Goal: Information Seeking & Learning: Check status

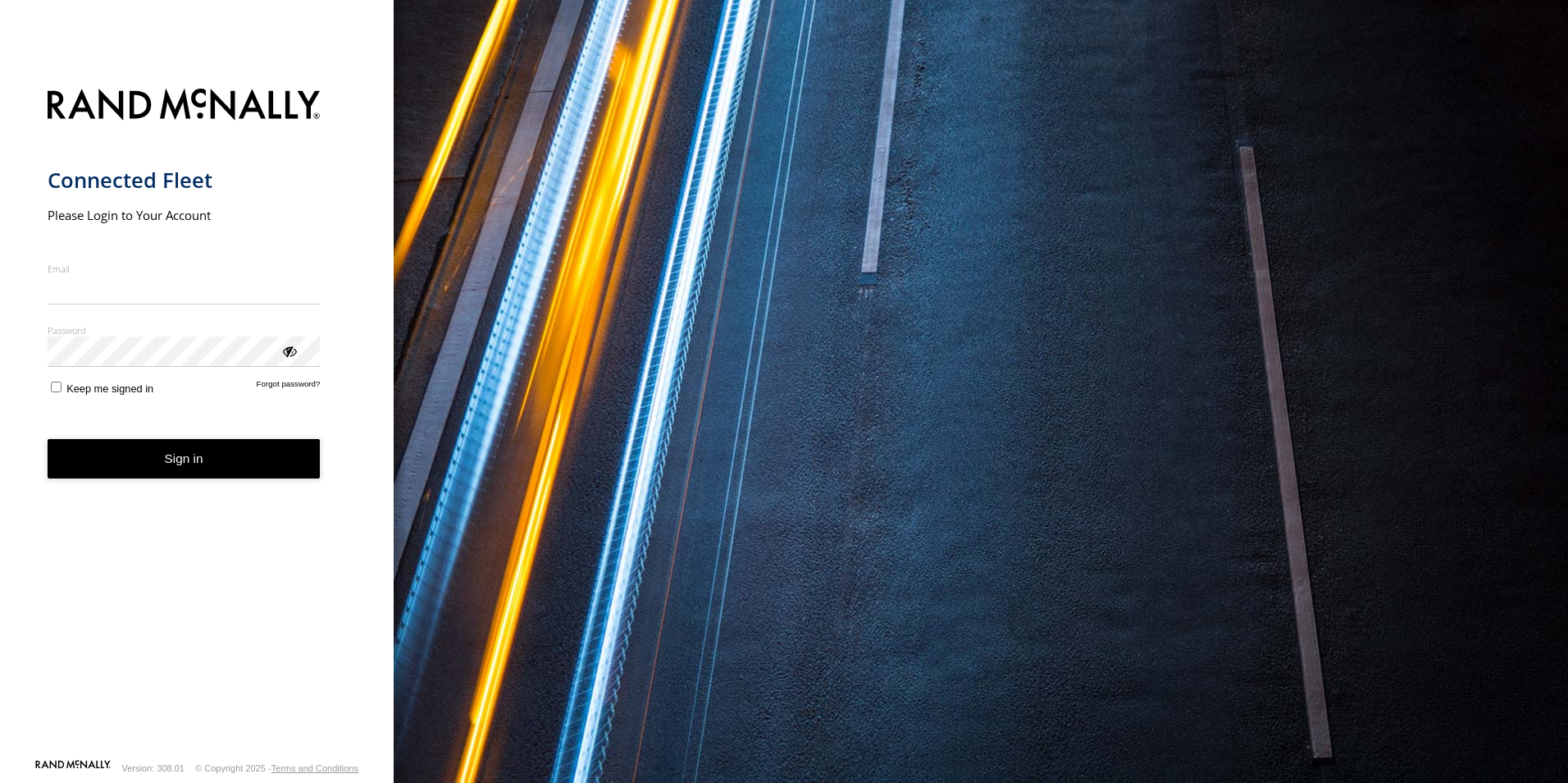
type input "**********"
click at [195, 486] on form "**********" at bounding box center [197, 418] width 299 height 679
click at [212, 471] on button "Sign in" at bounding box center [184, 459] width 273 height 40
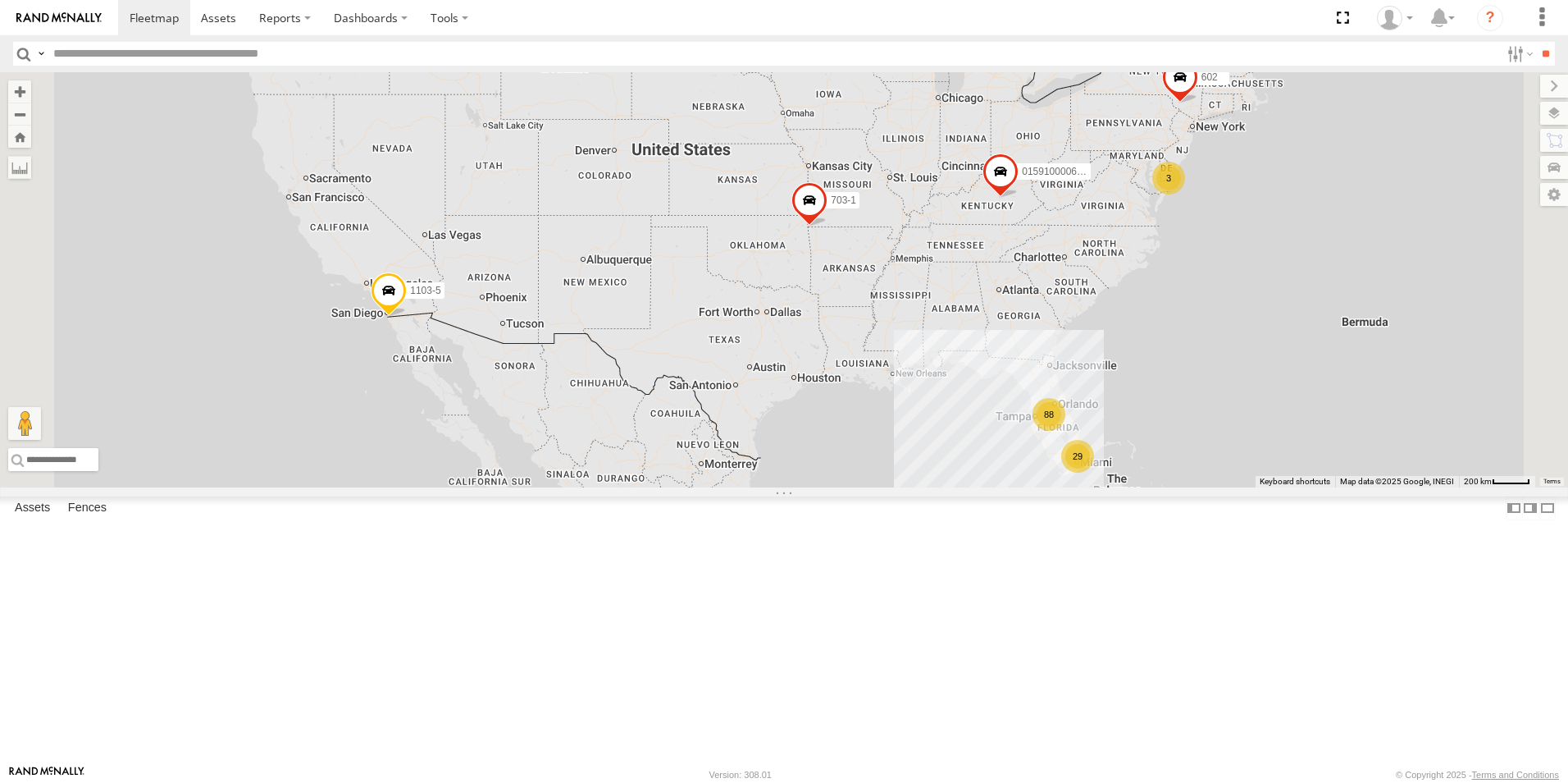
click at [0, 0] on div "TRL FL 168" at bounding box center [0, 0] width 0 height 0
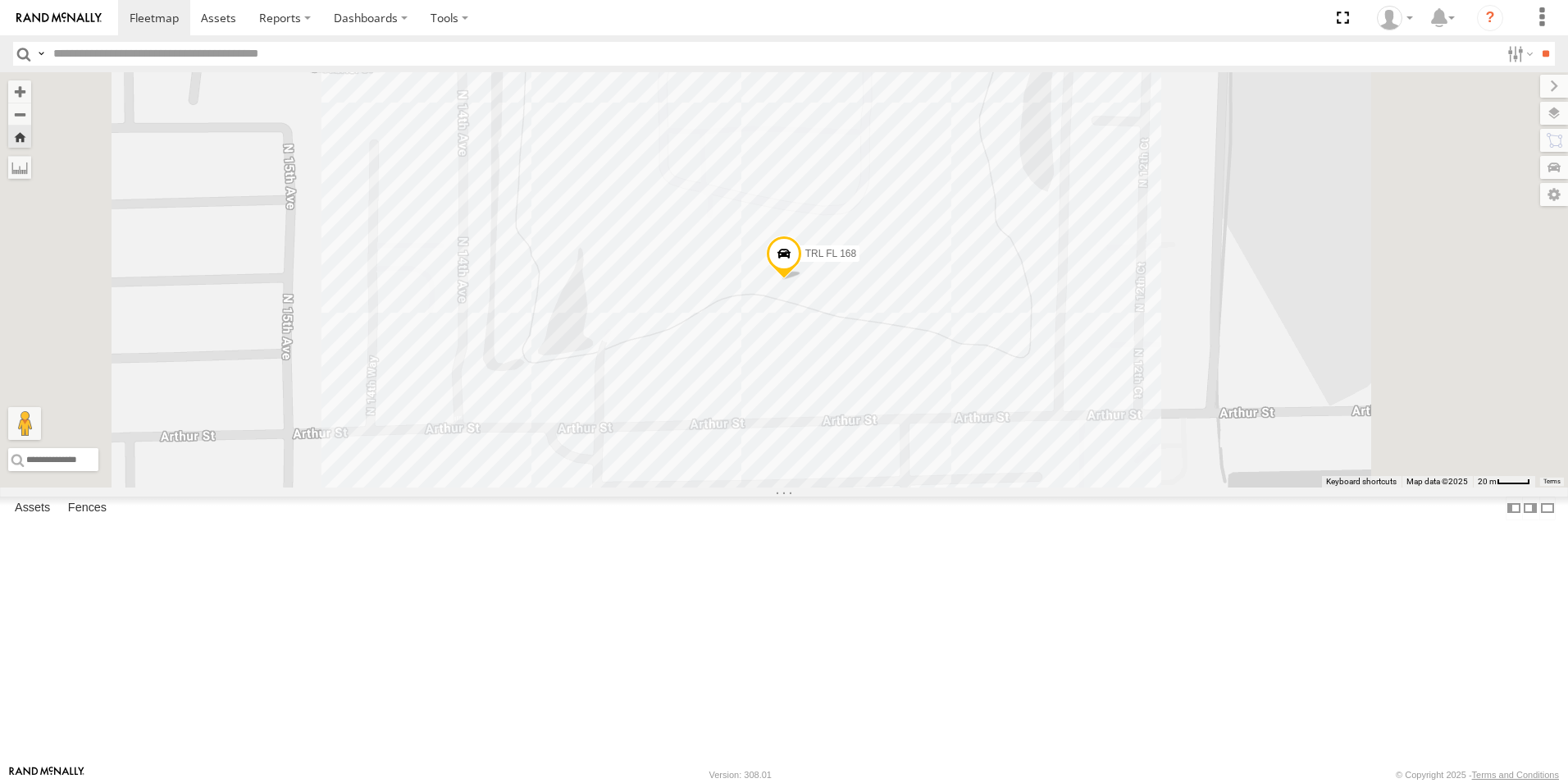
click at [0, 0] on span at bounding box center [0, 0] width 0 height 0
click at [802, 281] on span at bounding box center [784, 258] width 36 height 45
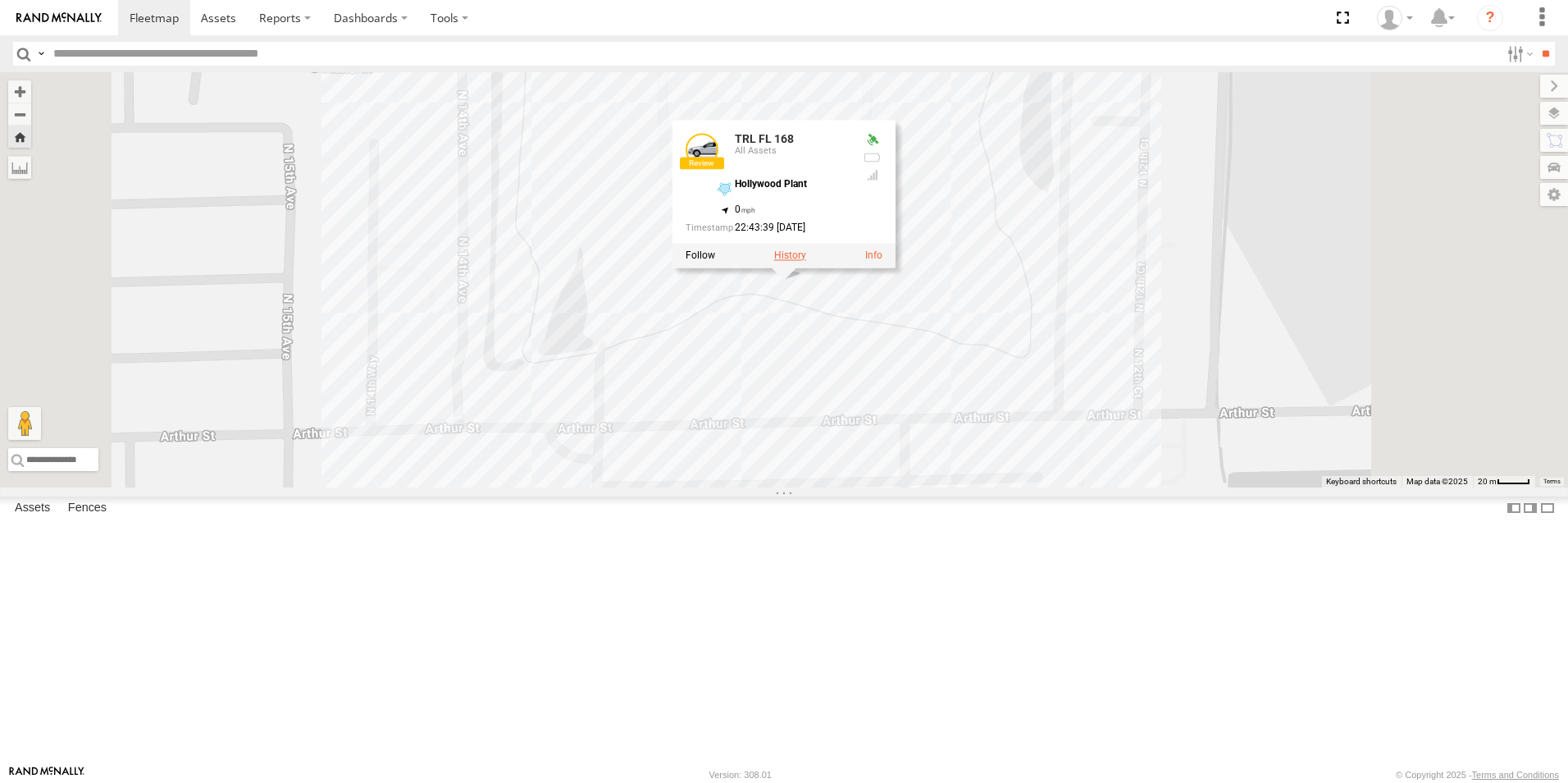
click at [806, 261] on label at bounding box center [790, 256] width 32 height 12
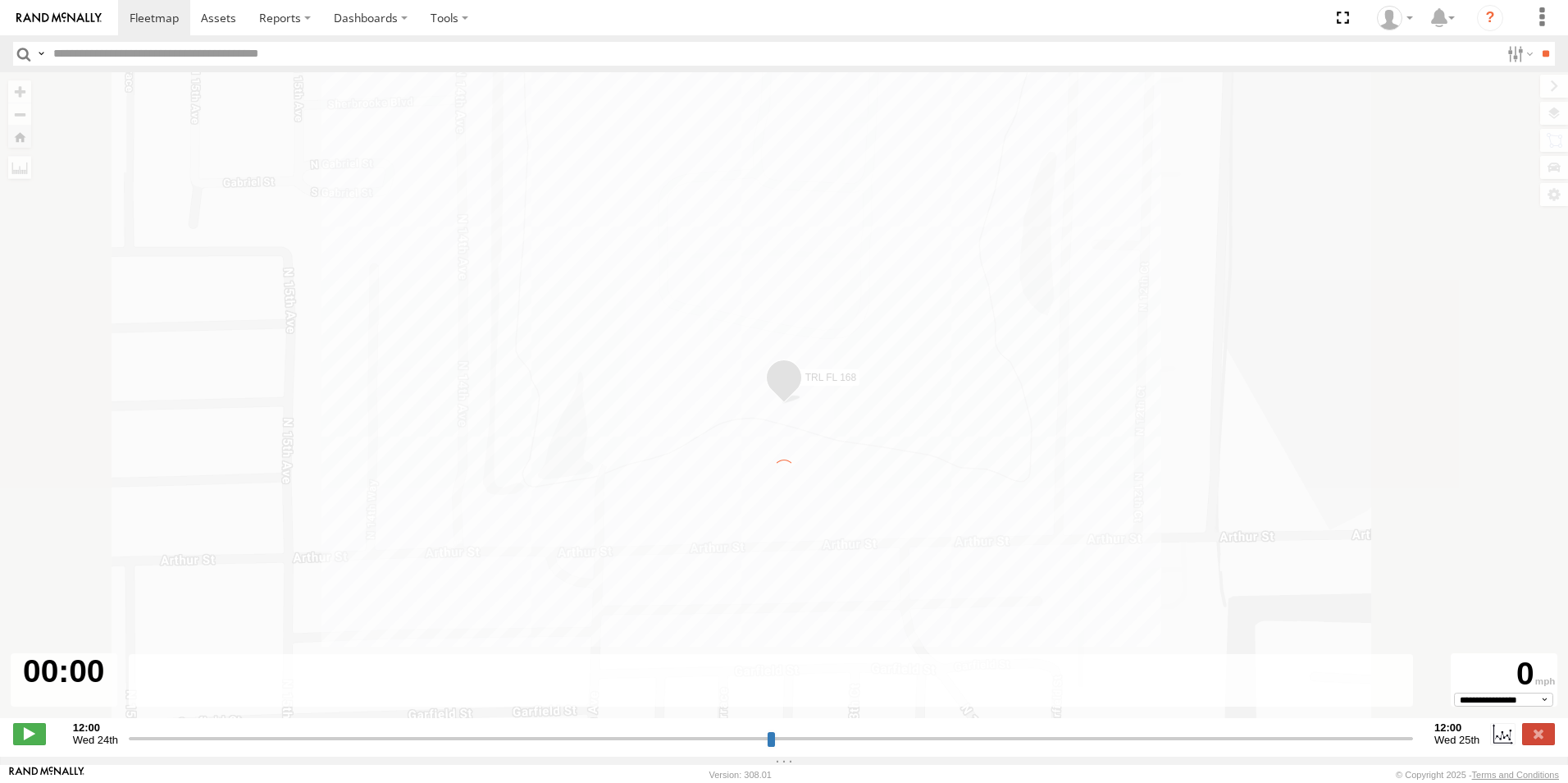
type input "**********"
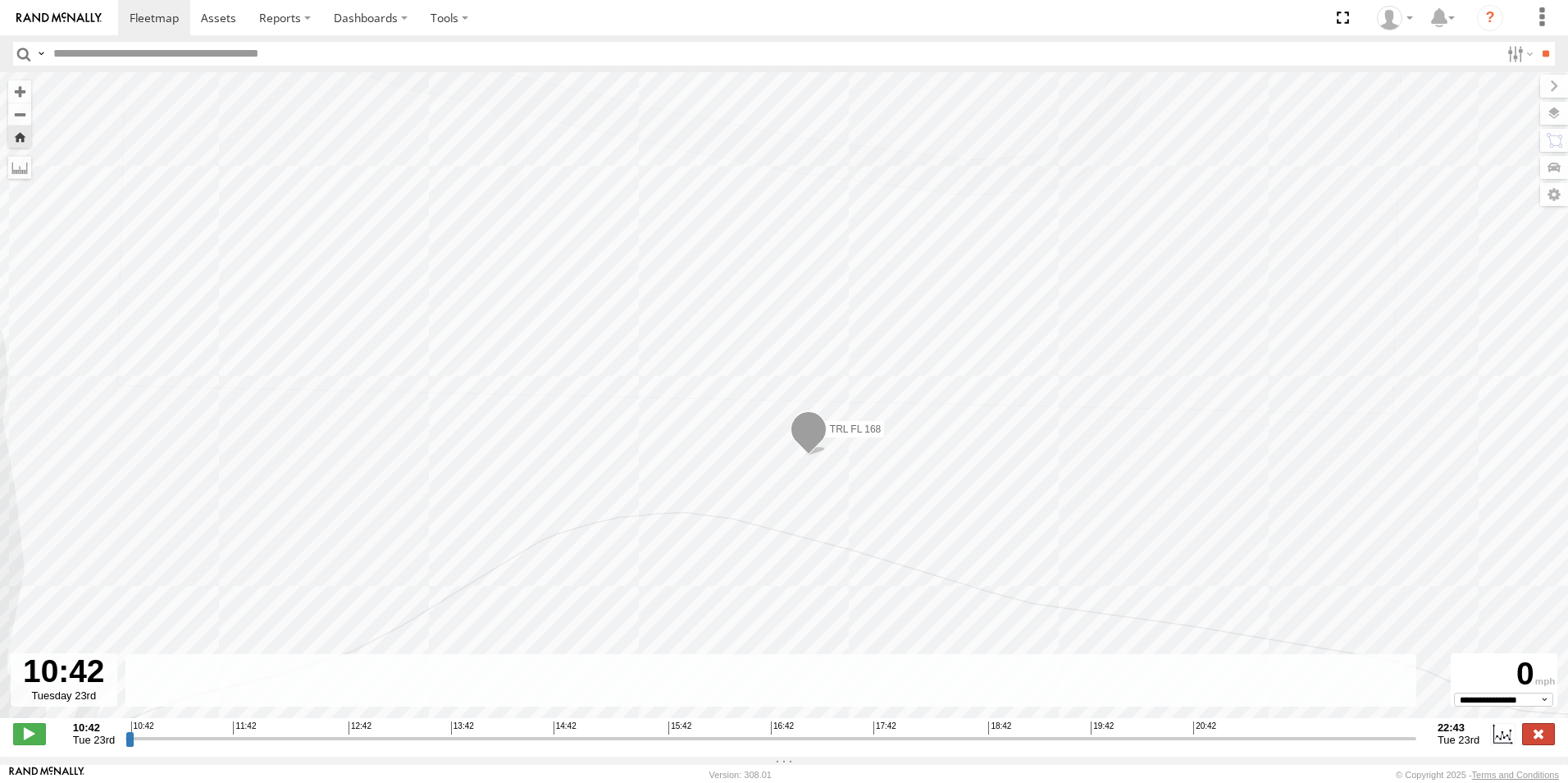
click at [1546, 743] on label at bounding box center [1538, 733] width 33 height 21
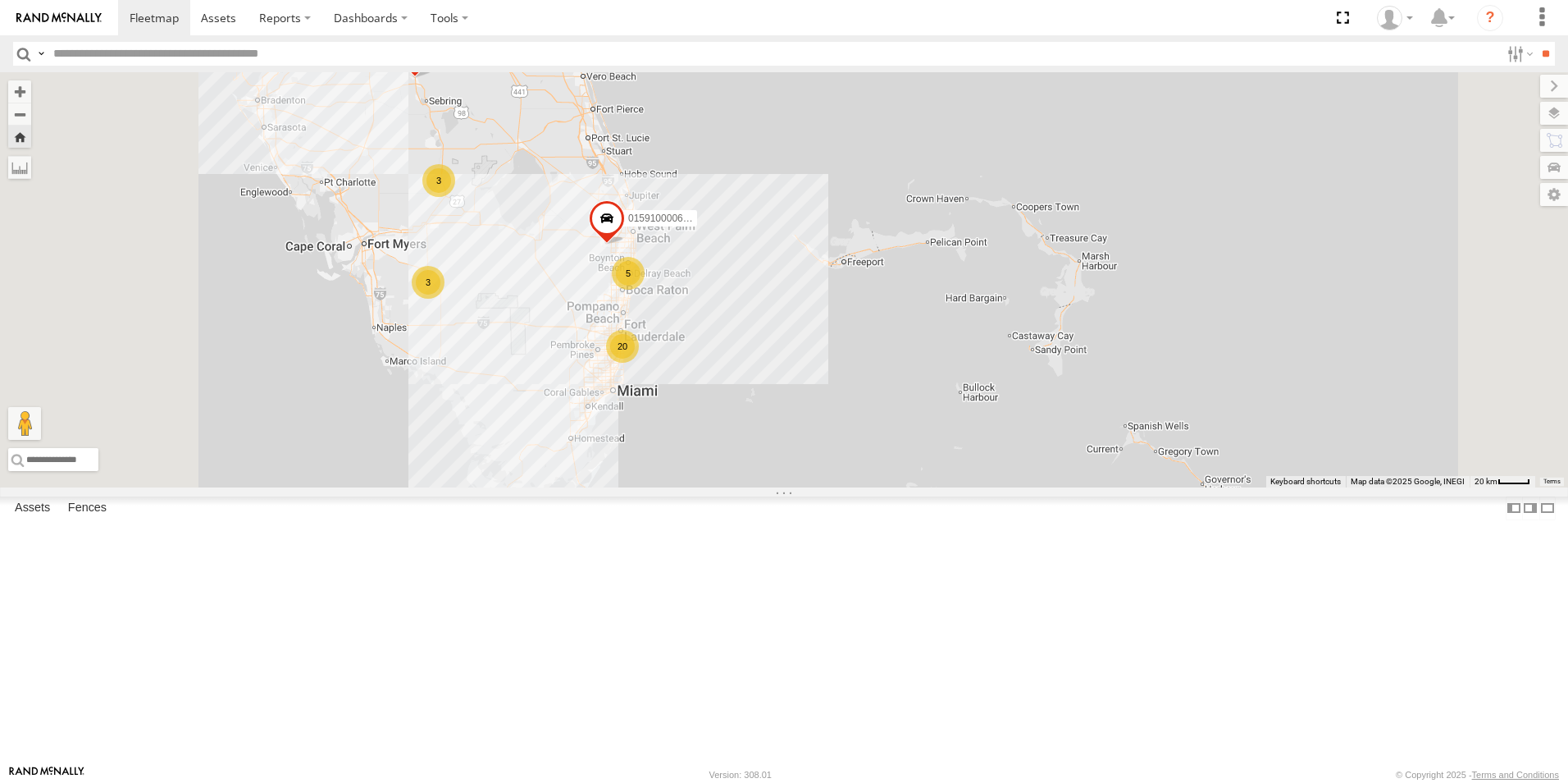
click at [444, 298] on div "3" at bounding box center [427, 281] width 33 height 33
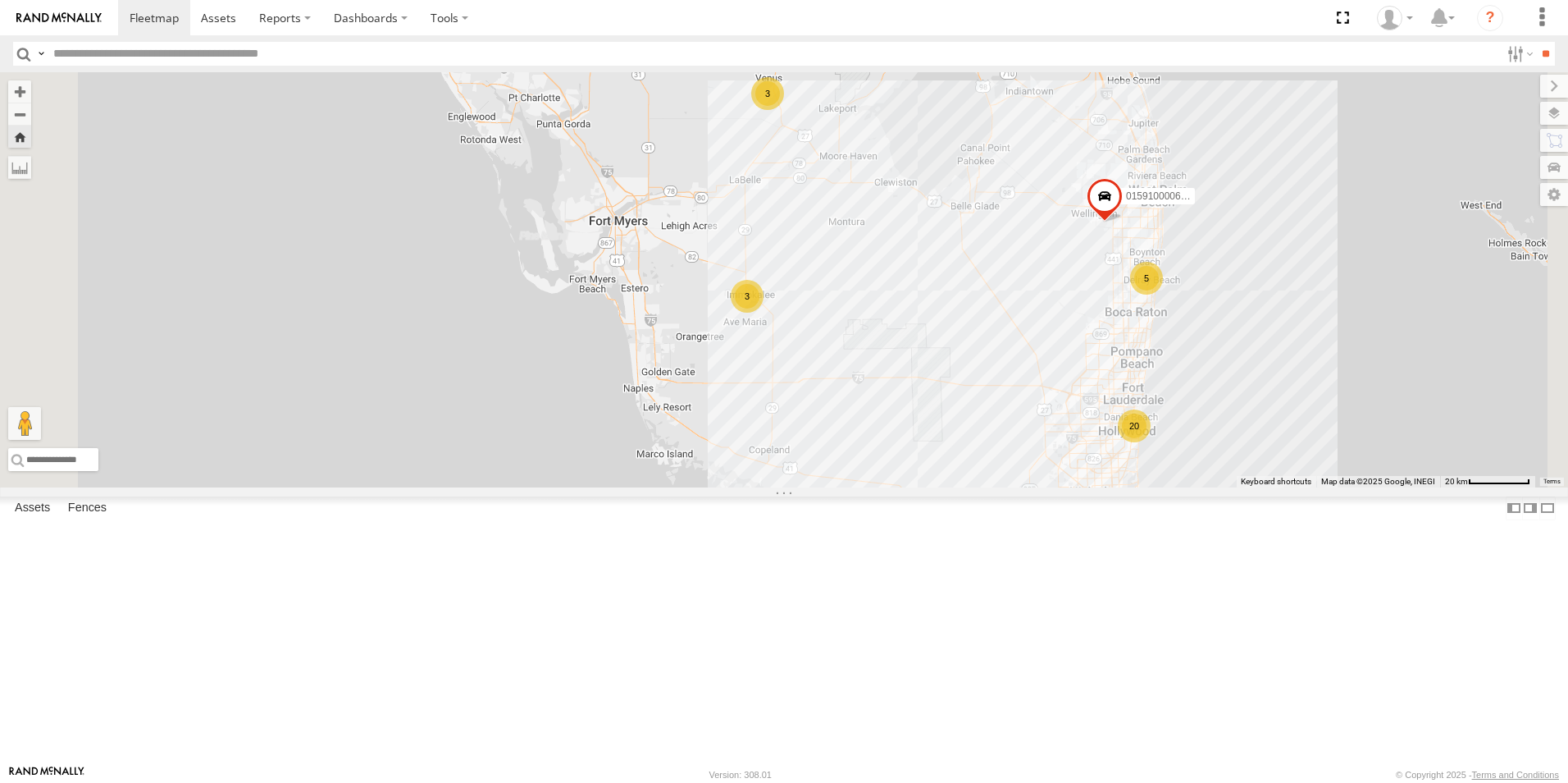
click at [784, 110] on div "3" at bounding box center [767, 93] width 33 height 33
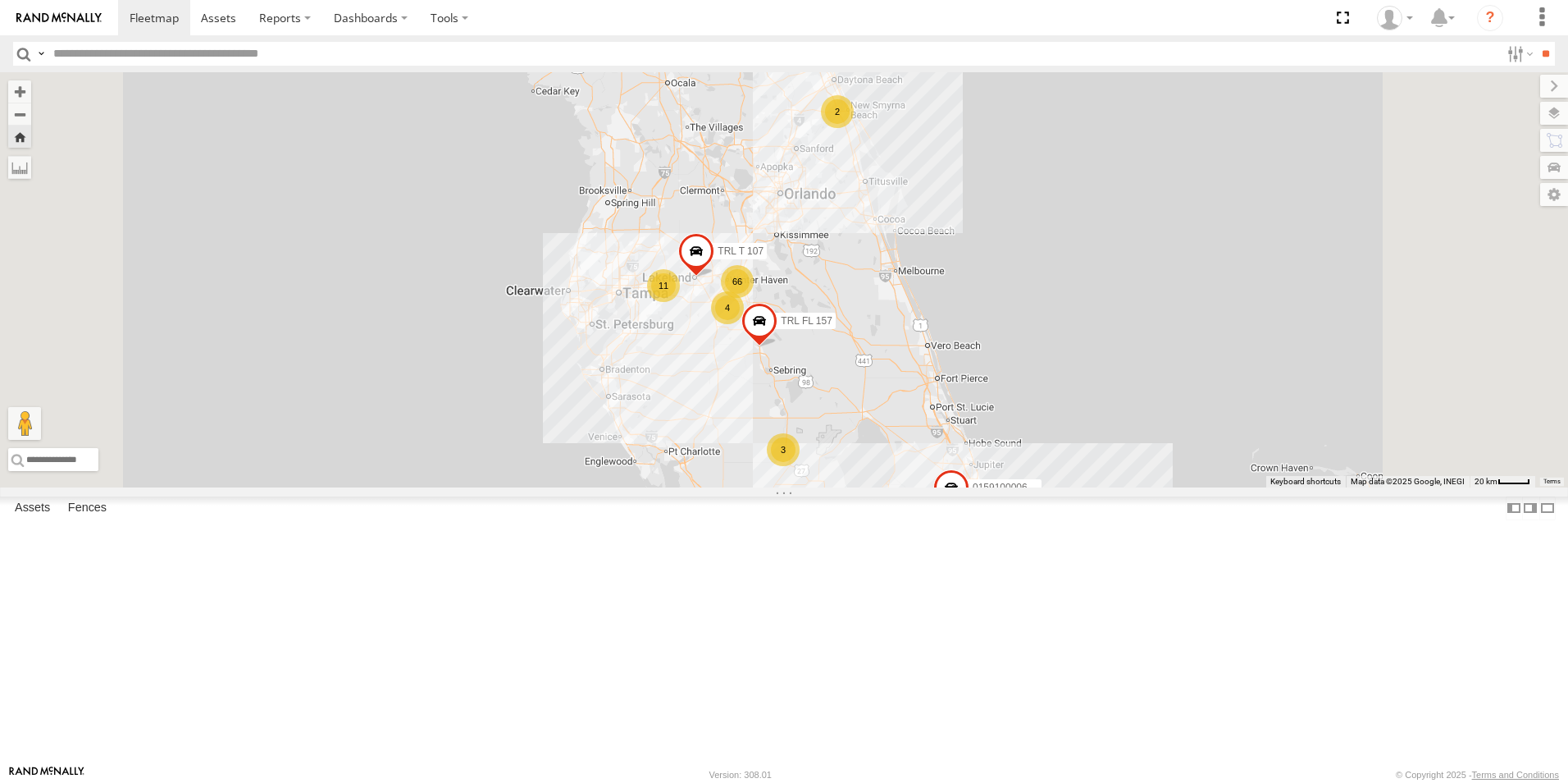
drag, startPoint x: 923, startPoint y: 318, endPoint x: 924, endPoint y: 494, distance: 176.0
click at [924, 487] on div "015910000677800 TRL T 107 TRL FL 157 66 20 11 3 5 2 4 3" at bounding box center [784, 280] width 1568 height 415
click at [679, 307] on div "11" at bounding box center [663, 290] width 33 height 33
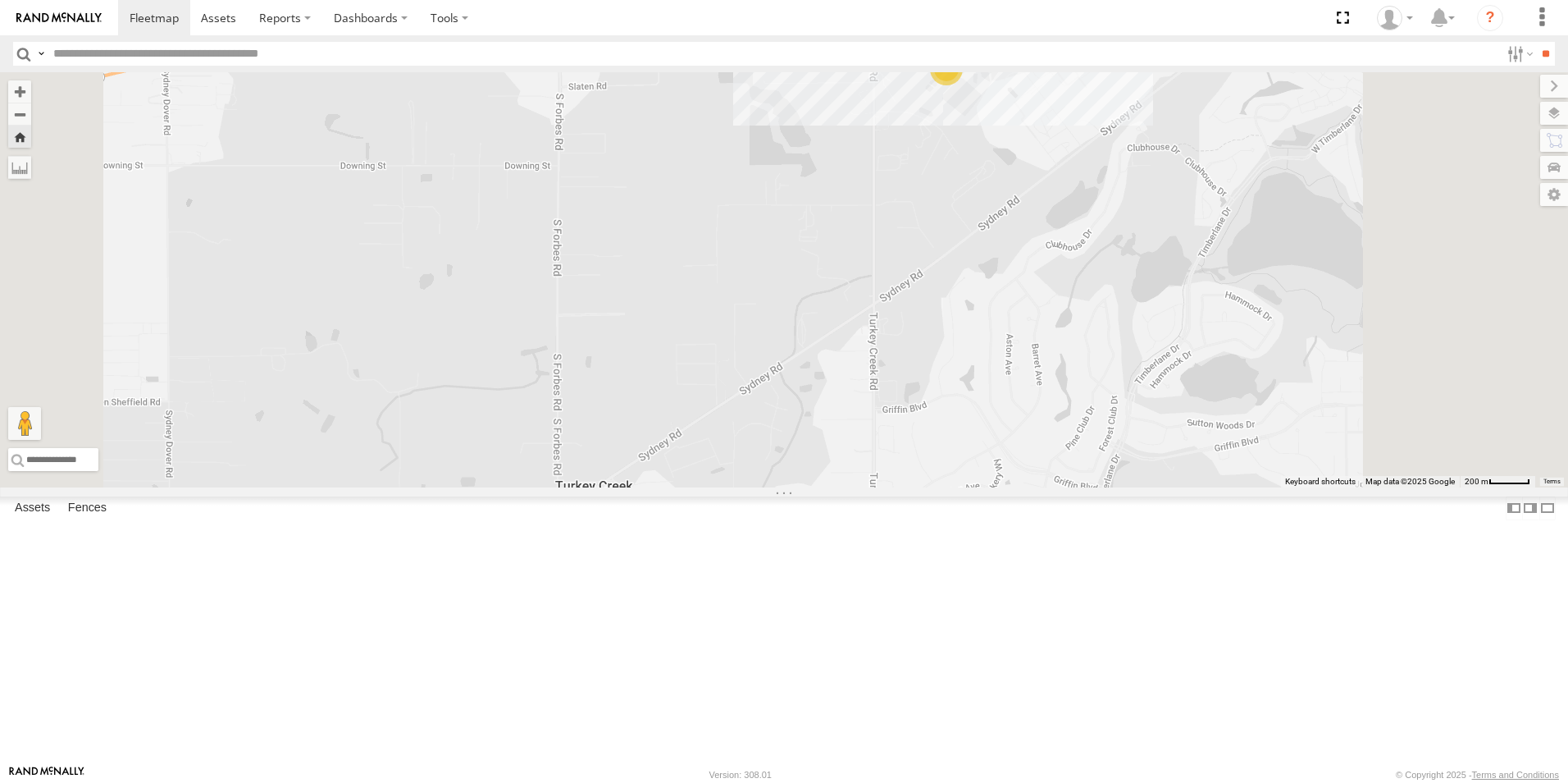
click at [633, 522] on div "5" at bounding box center [616, 505] width 33 height 33
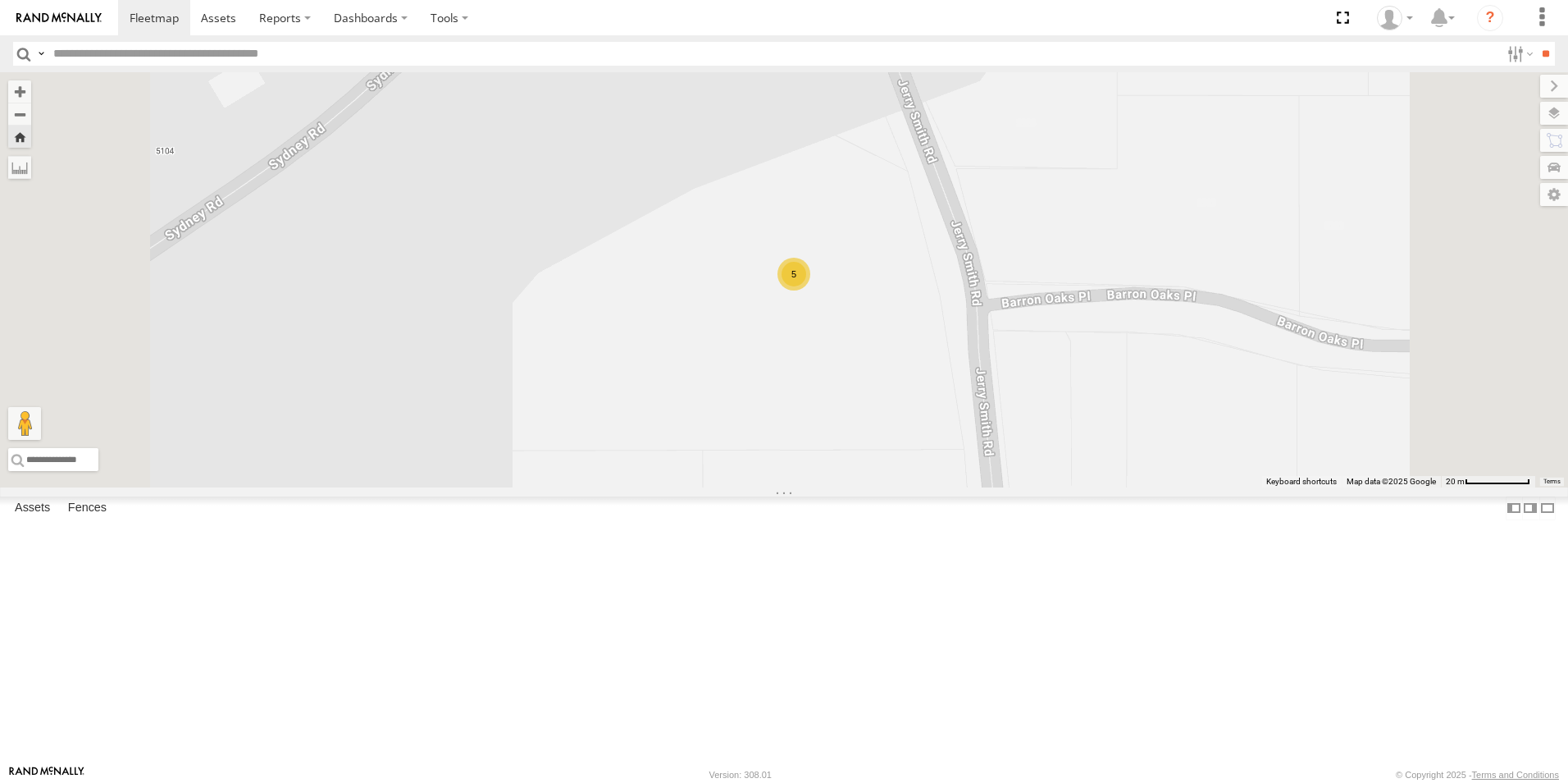
click at [810, 291] on div "5" at bounding box center [794, 274] width 33 height 33
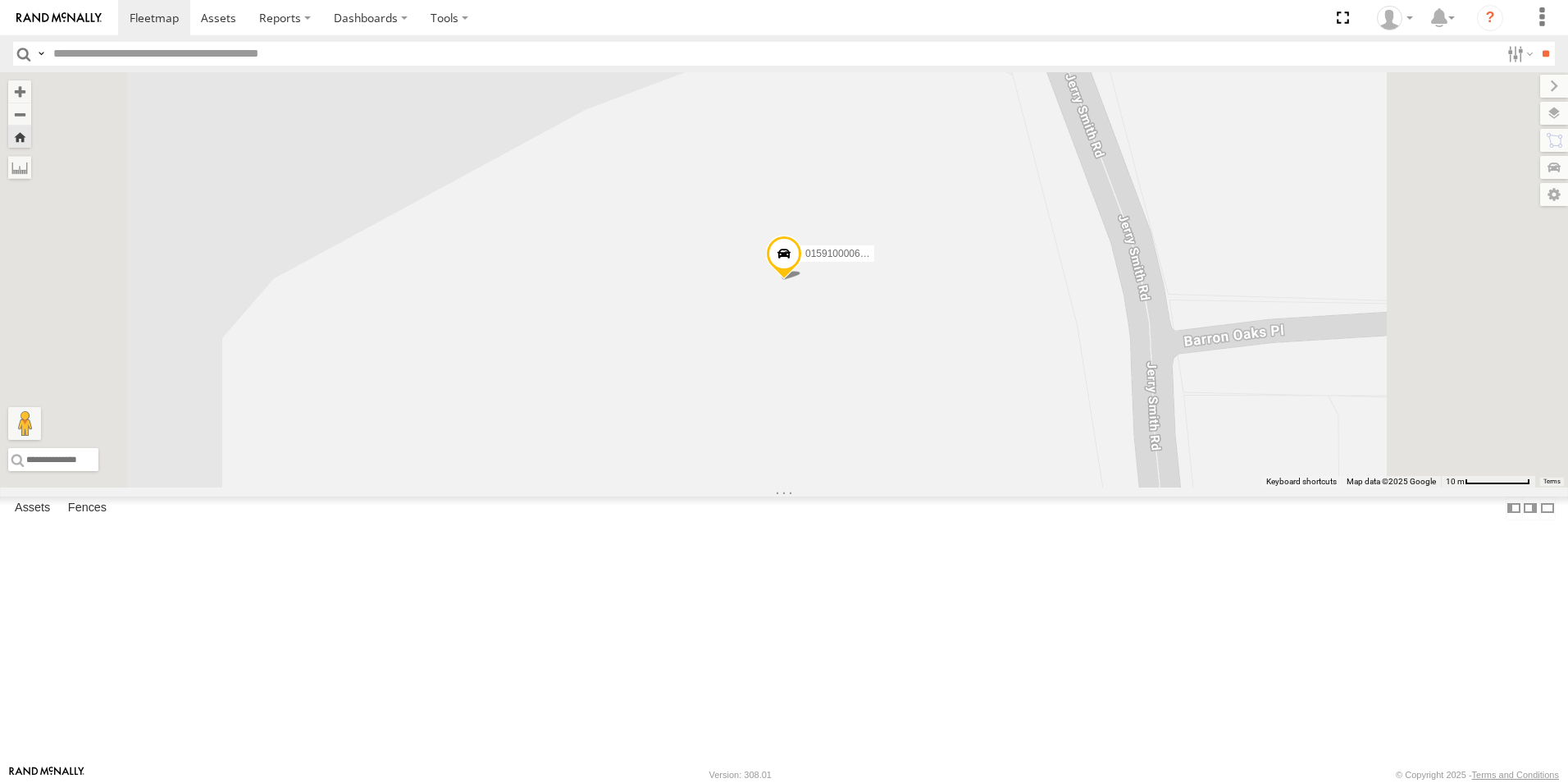
click at [802, 280] on span at bounding box center [784, 257] width 36 height 45
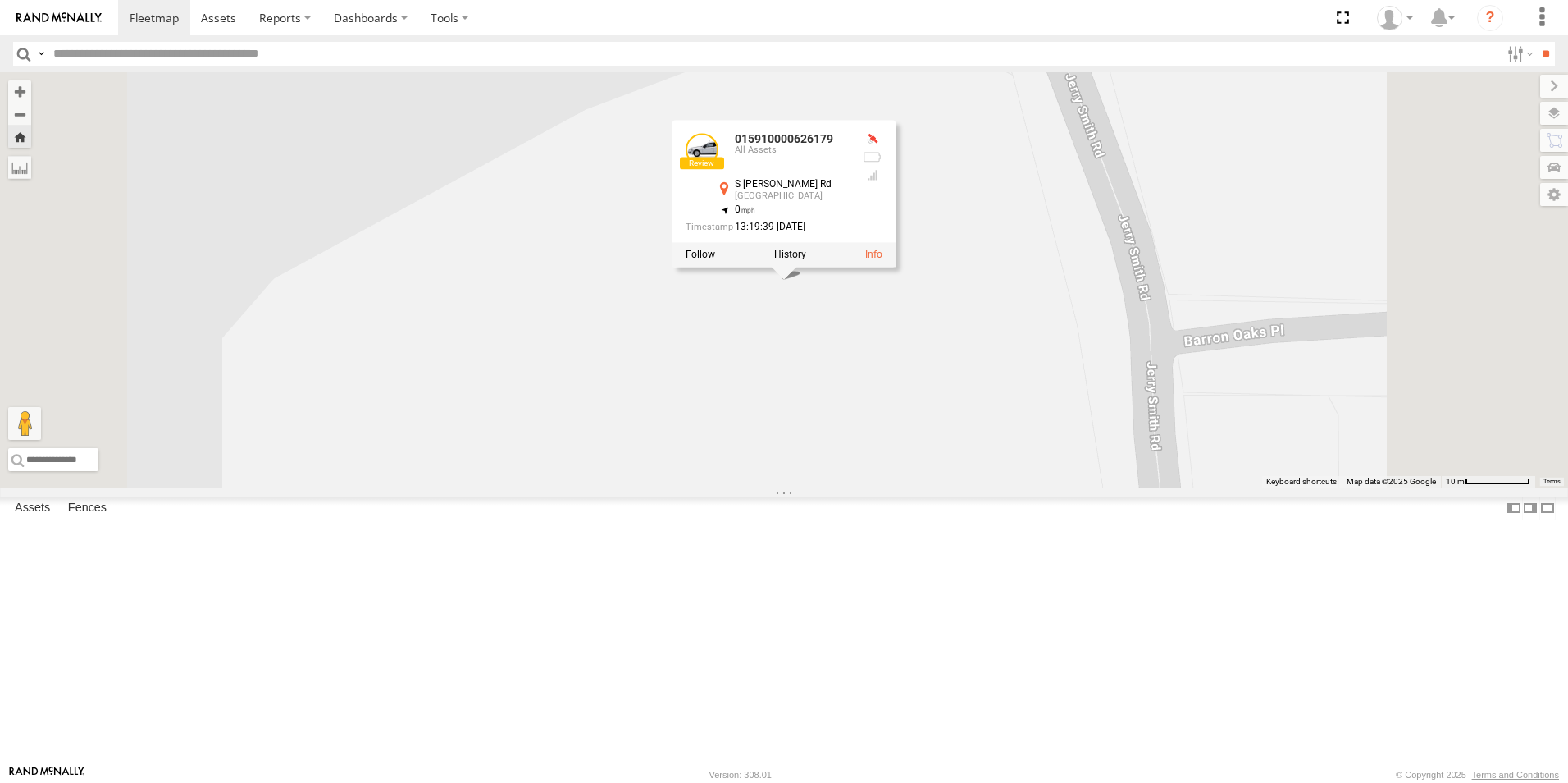
click at [1146, 376] on div "015910000677800 TRL T 107 TRL FL 157 IGT2 015910000654379 015910000657208 01591…" at bounding box center [784, 280] width 1568 height 415
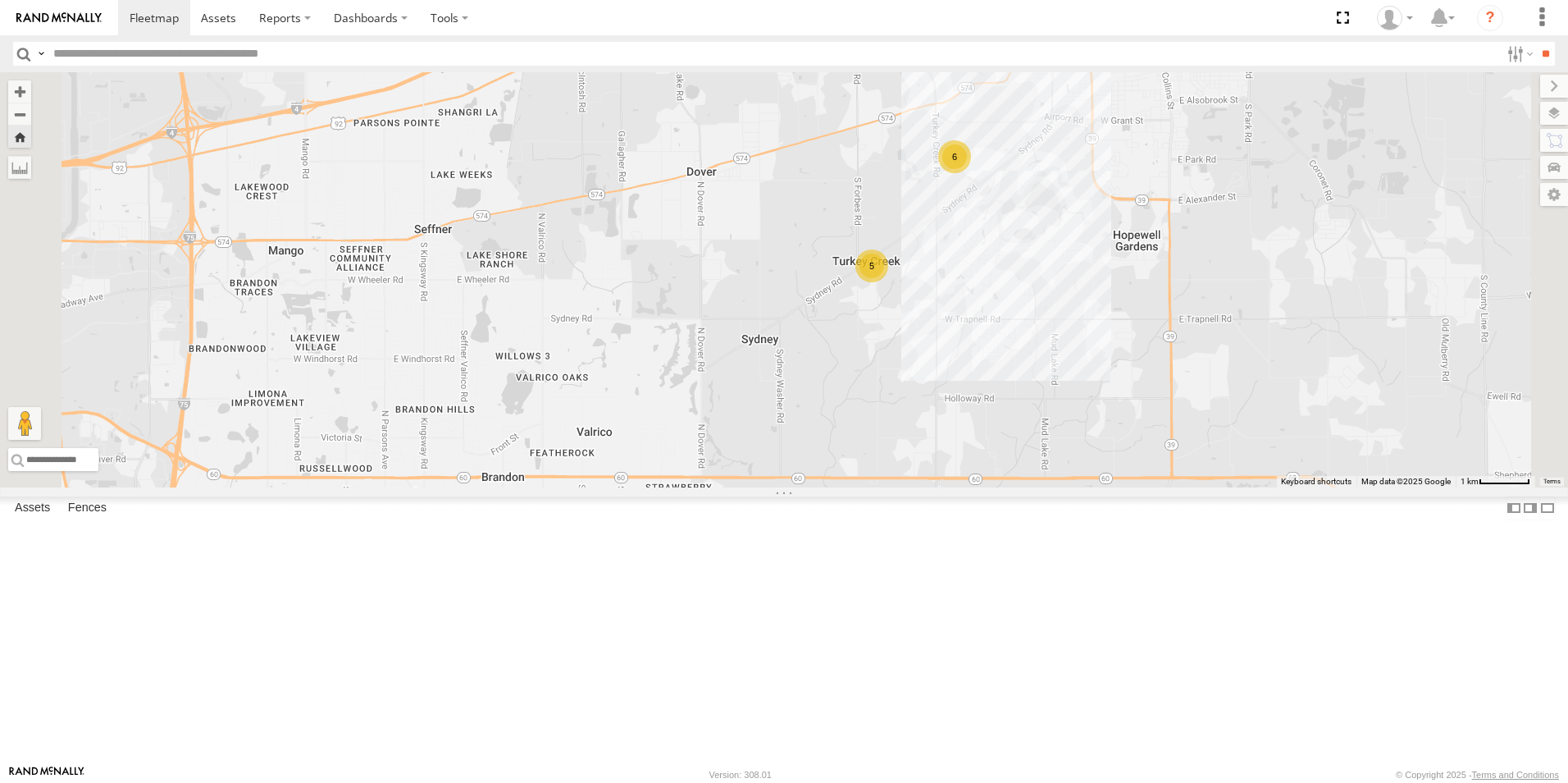
click at [971, 173] on div "6" at bounding box center [954, 156] width 33 height 33
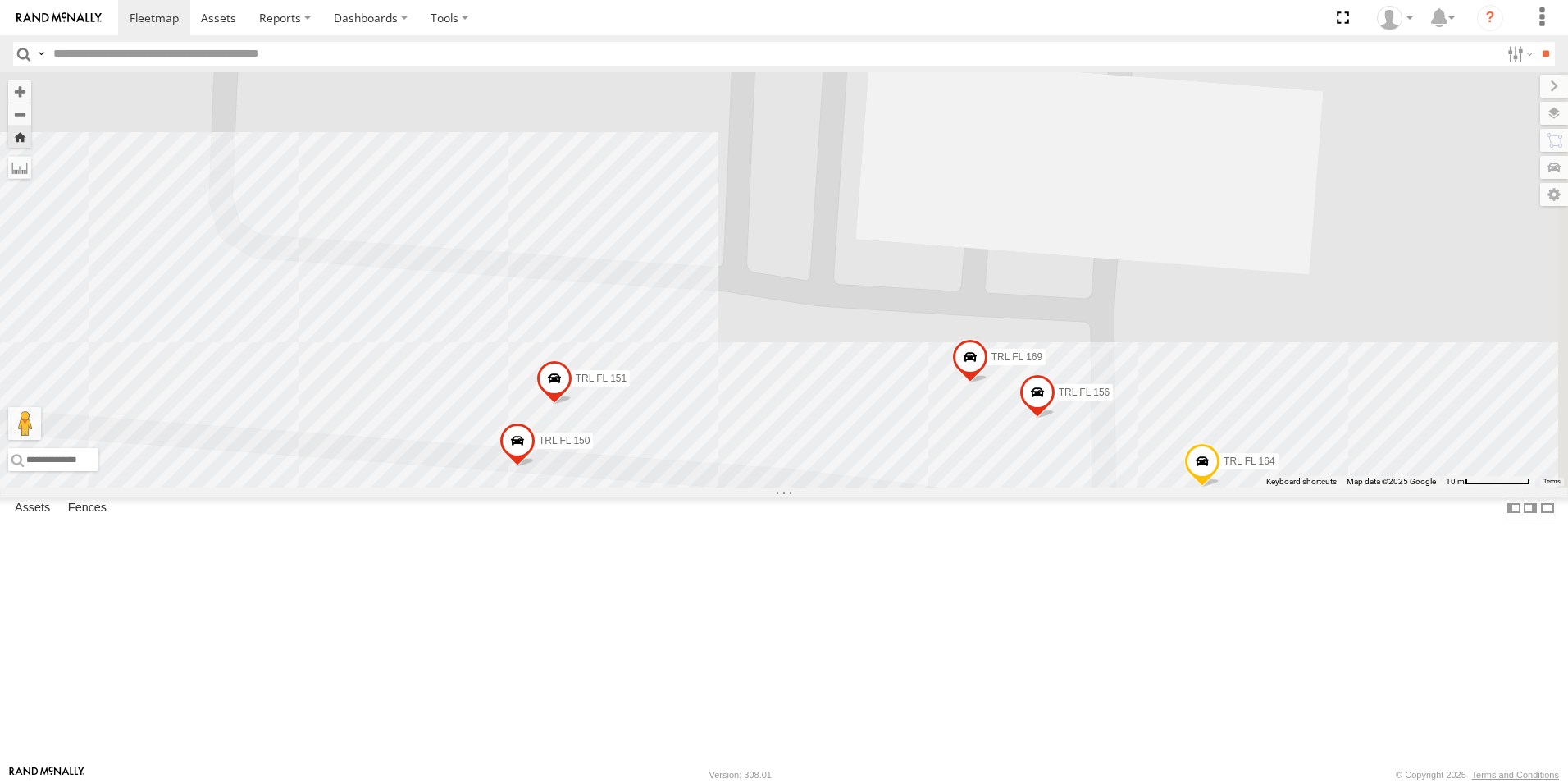
drag, startPoint x: 1009, startPoint y: 545, endPoint x: 924, endPoint y: 475, distance: 110.1
click at [924, 475] on div "015910000677800 TRL T 107 TRL FL 157 TRL FL 156 TRL FL 151 TRL FL 169 TRL FL 16…" at bounding box center [784, 280] width 1568 height 415
